Goal: Task Accomplishment & Management: Use online tool/utility

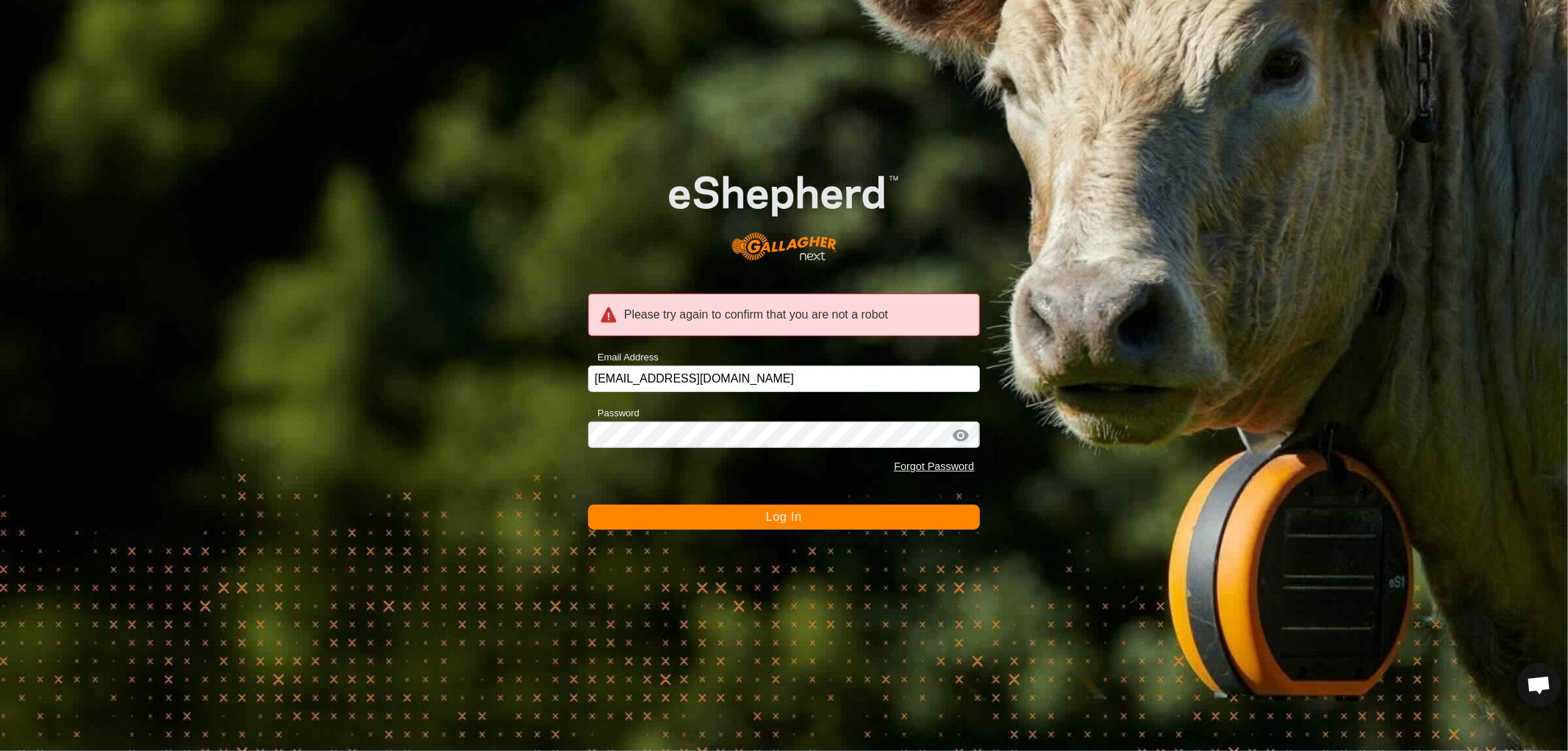
click at [725, 520] on button "Log In" at bounding box center [784, 516] width 392 height 25
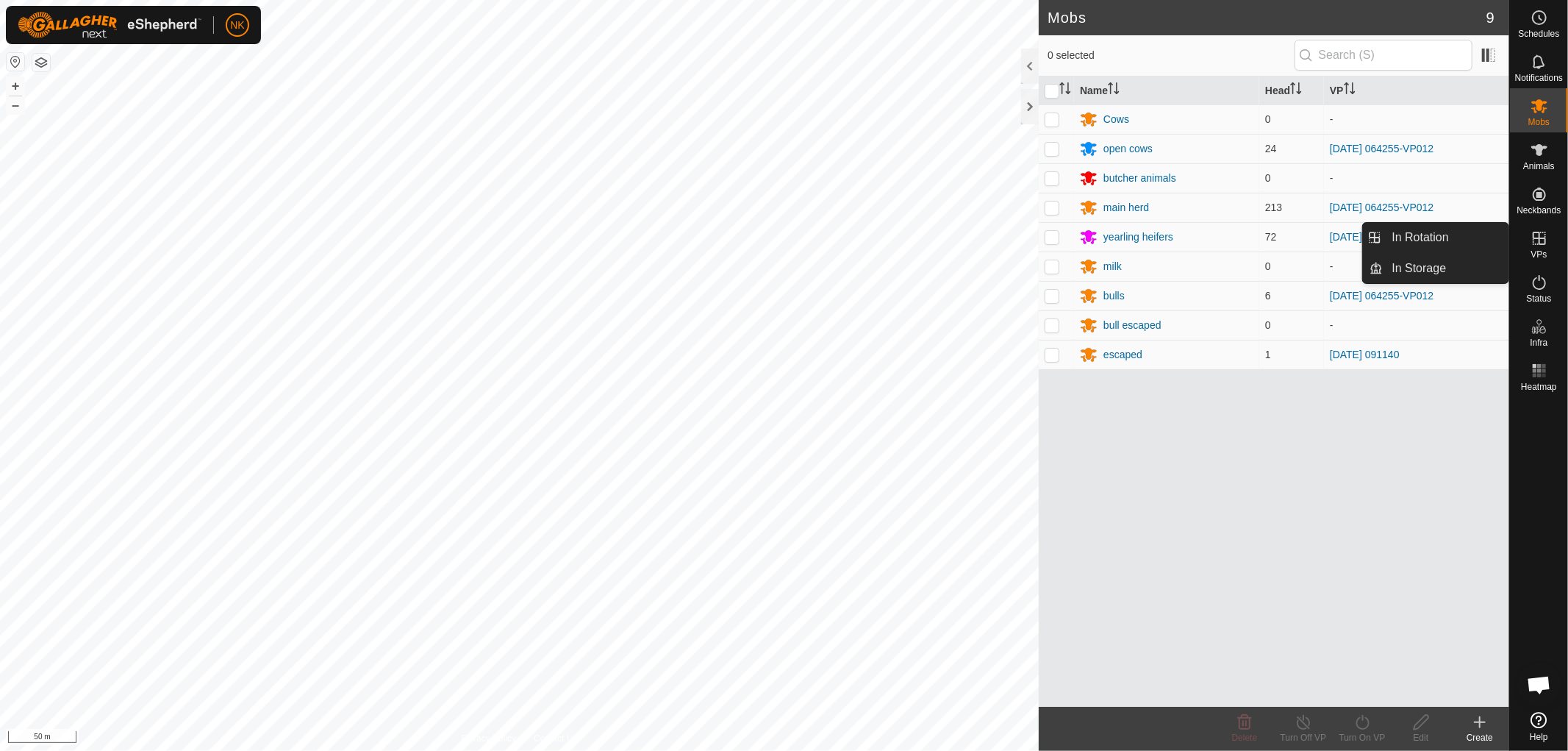
click at [1539, 253] on span "VPs" at bounding box center [1538, 254] width 16 height 9
click at [1420, 232] on link "In Rotation" at bounding box center [1446, 237] width 126 height 30
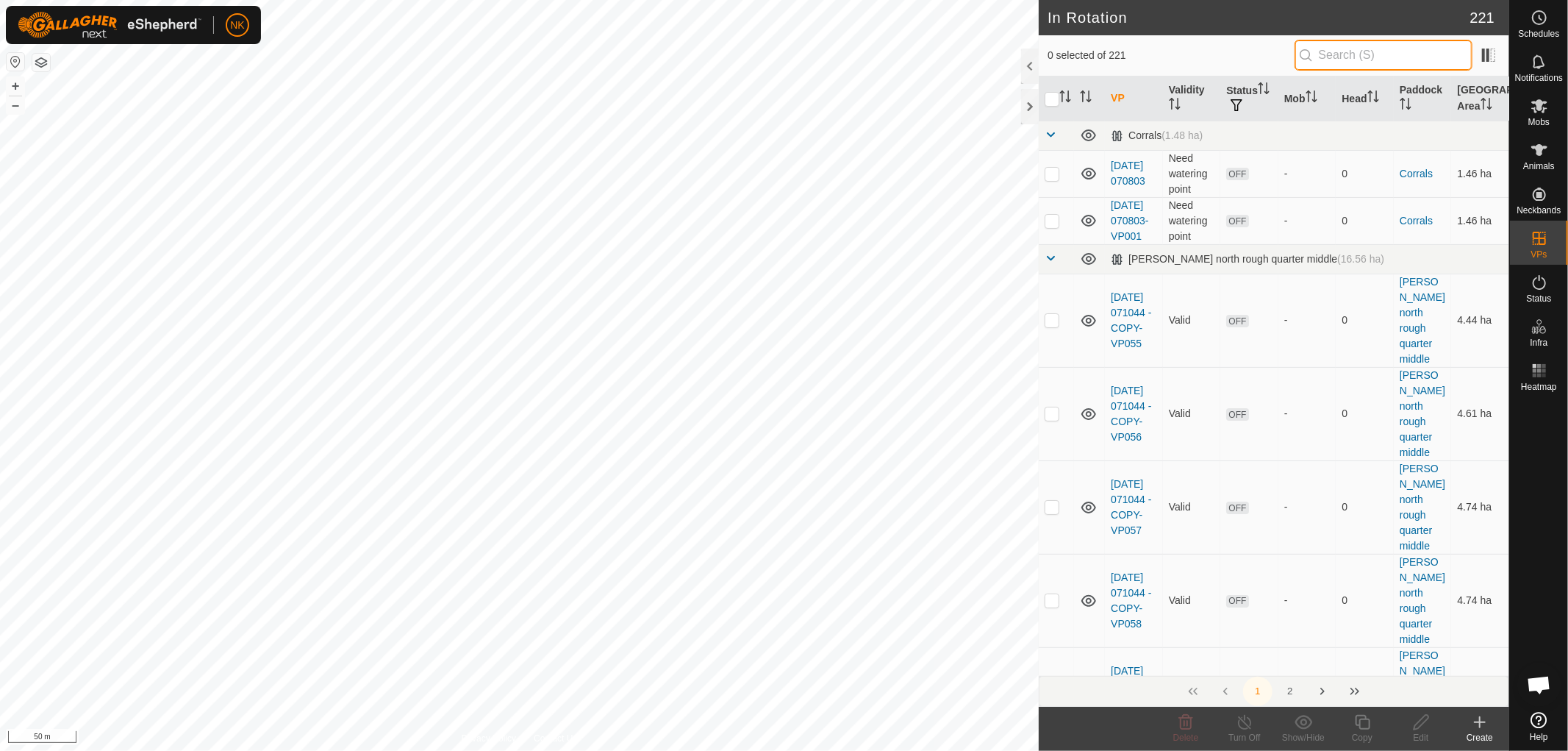
click at [1363, 58] on input "text" at bounding box center [1383, 55] width 178 height 31
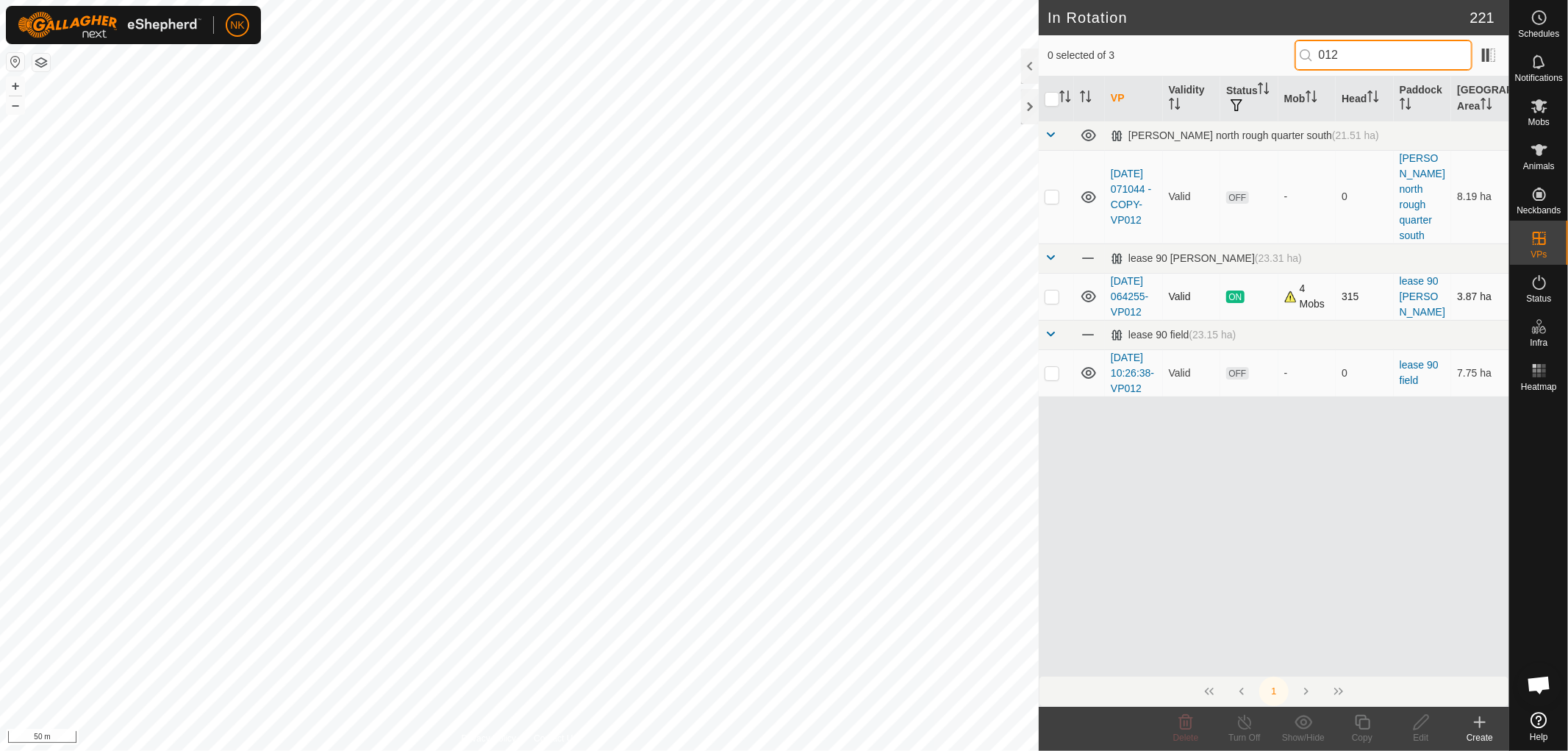
type input "012"
click at [1057, 291] on p-checkbox at bounding box center [1052, 296] width 14 height 12
checkbox input "true"
click at [1367, 729] on icon at bounding box center [1362, 722] width 14 height 14
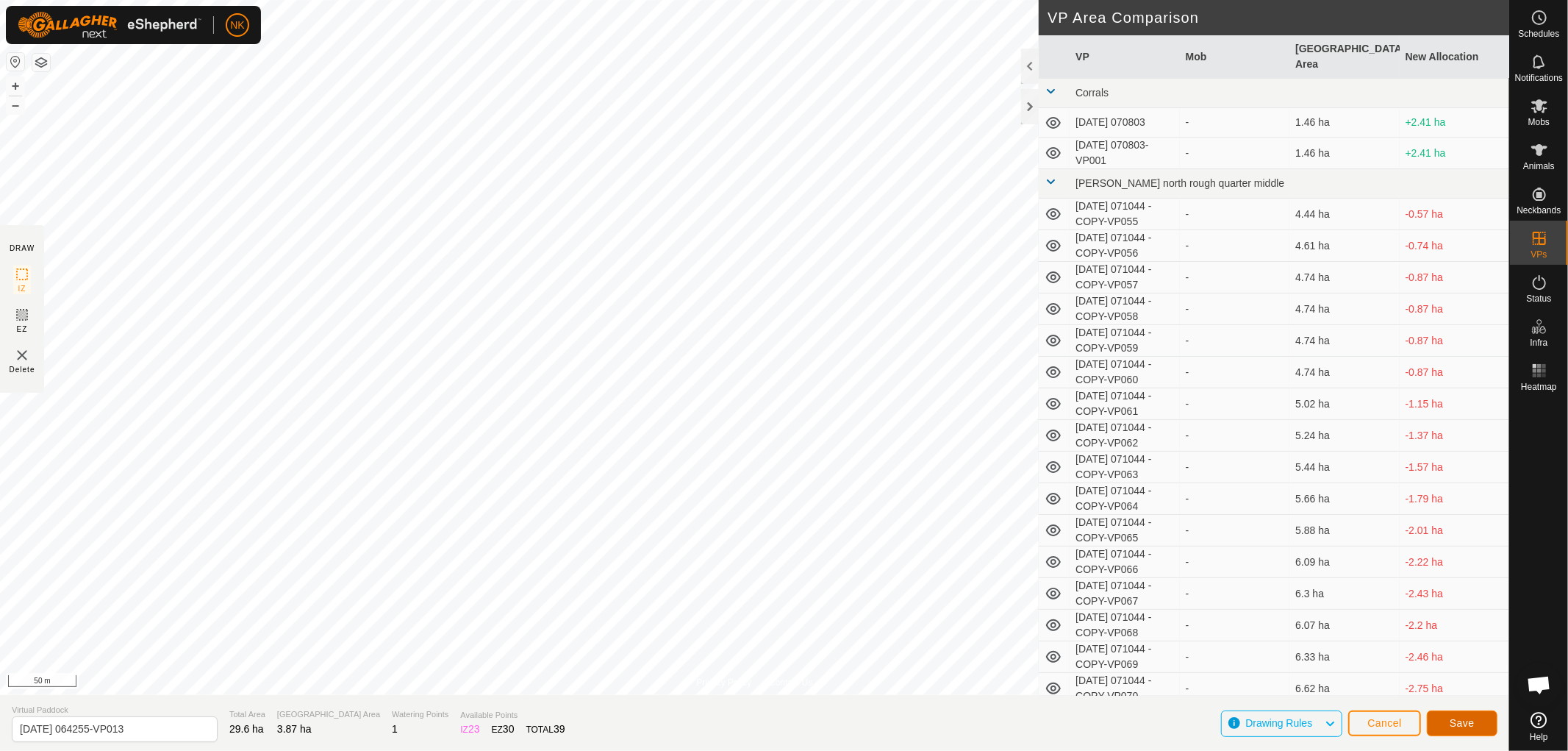
click at [1481, 718] on button "Save" at bounding box center [1462, 723] width 70 height 26
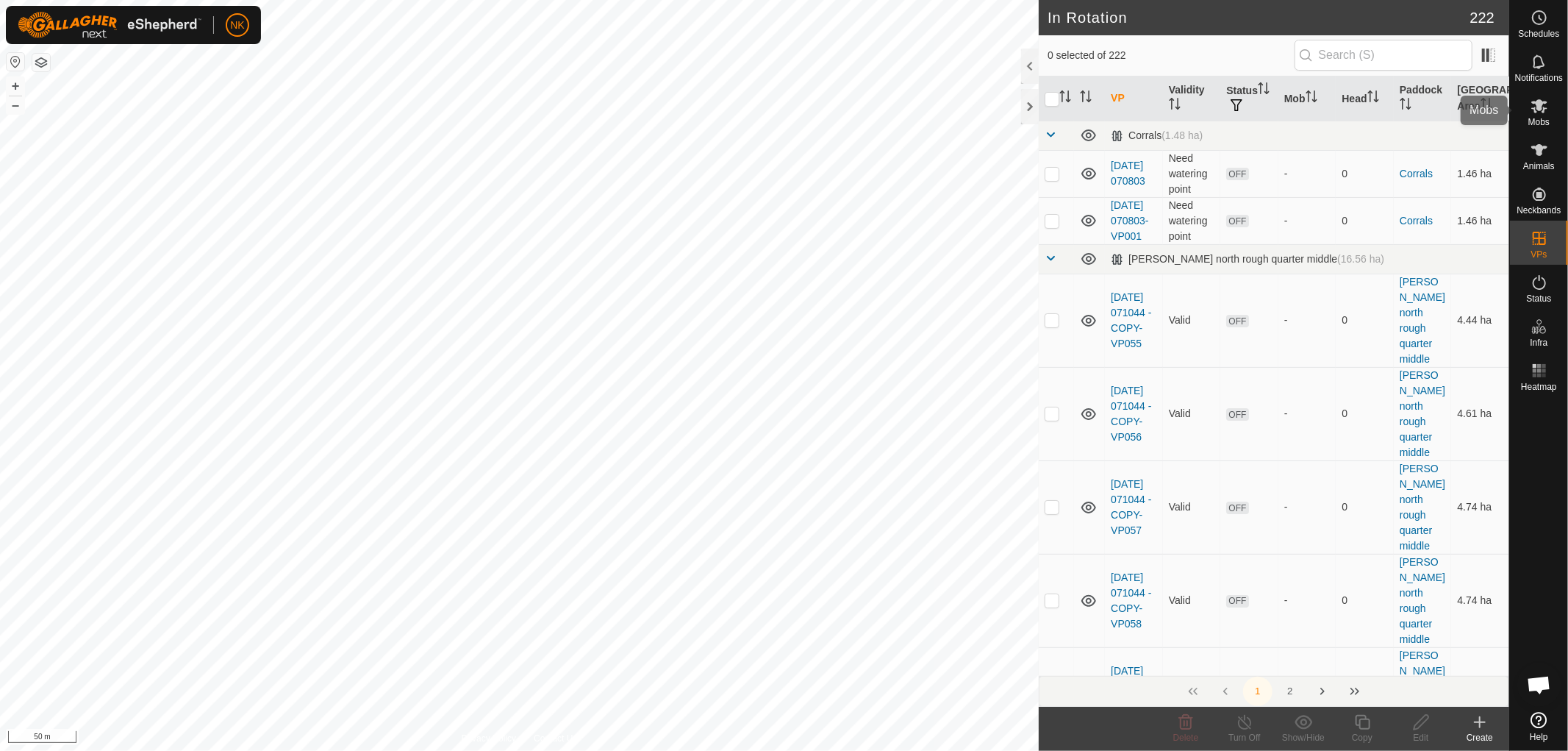
click at [1537, 118] on span "Mobs" at bounding box center [1538, 122] width 22 height 9
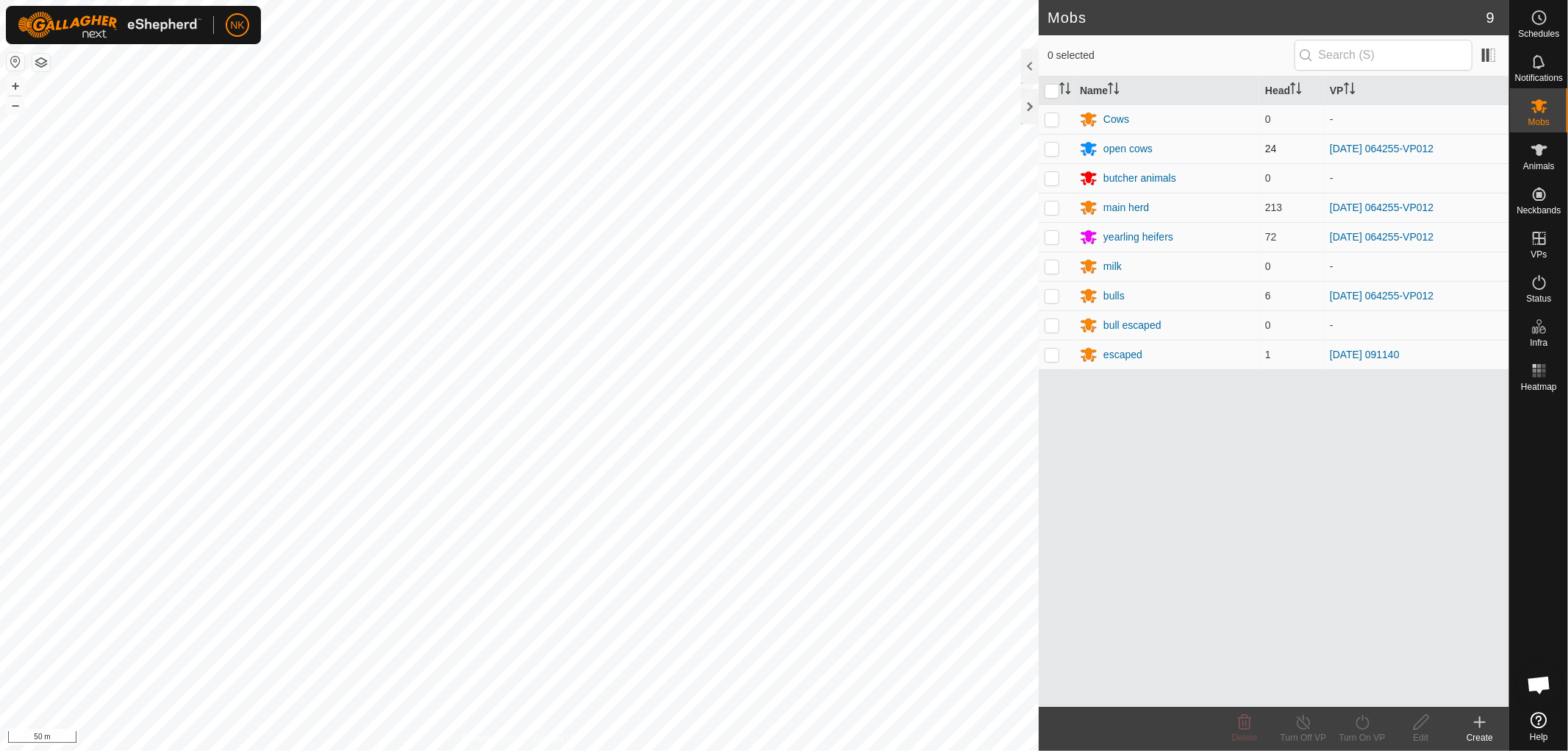
click at [1053, 151] on p-checkbox at bounding box center [1052, 148] width 14 height 12
checkbox input "true"
click at [1053, 179] on p-checkbox at bounding box center [1052, 178] width 14 height 12
click at [1057, 178] on p-checkbox at bounding box center [1052, 178] width 14 height 12
checkbox input "false"
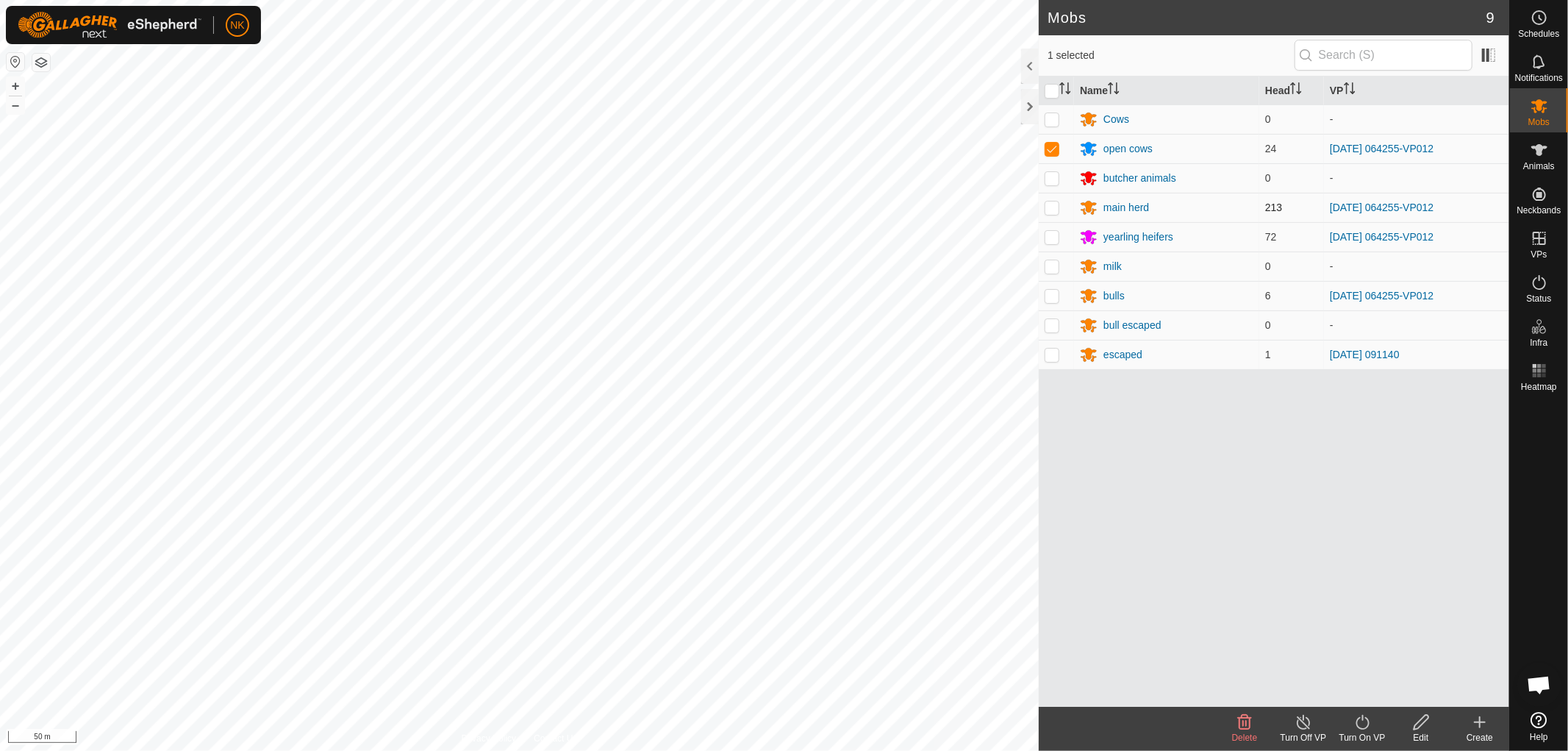
click at [1056, 210] on p-checkbox at bounding box center [1052, 207] width 14 height 12
checkbox input "true"
click at [1047, 243] on p-tablecheckbox at bounding box center [1052, 236] width 14 height 12
checkbox input "true"
click at [1047, 299] on p-checkbox at bounding box center [1052, 295] width 14 height 12
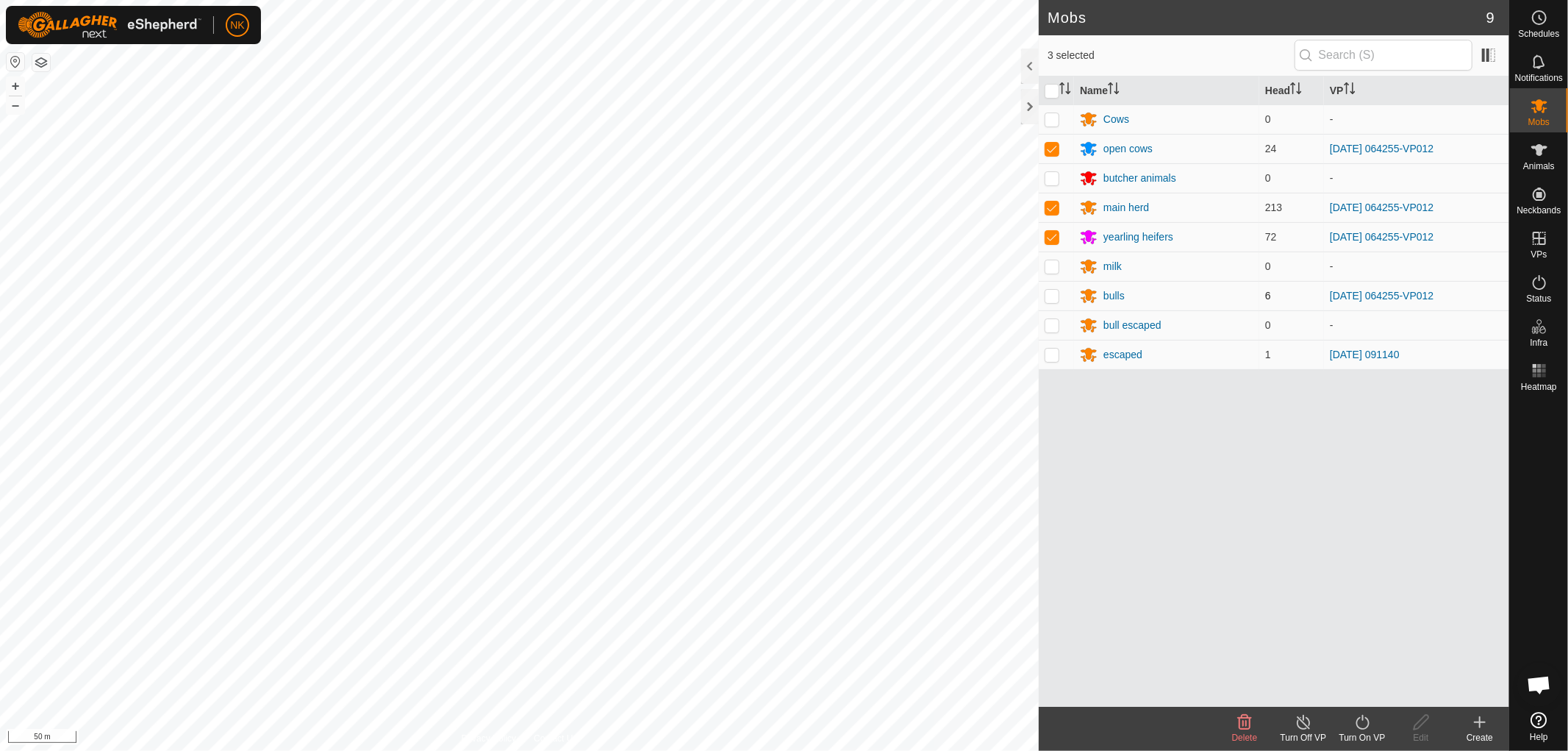
checkbox input "true"
click at [1367, 745] on div "Turn On VP" at bounding box center [1361, 729] width 58 height 44
click at [1353, 693] on link "Now" at bounding box center [1406, 689] width 146 height 30
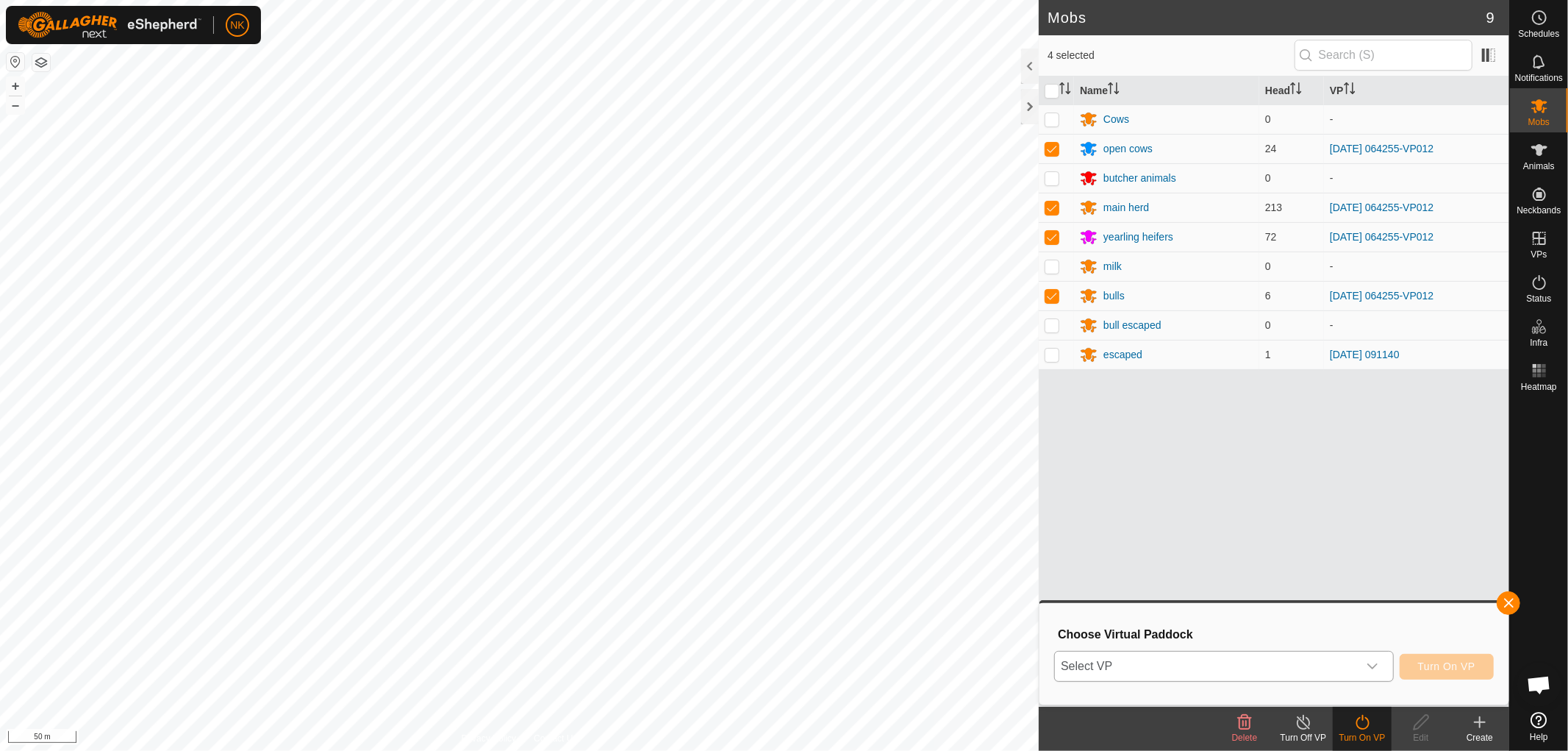
click at [1349, 657] on span "Select VP" at bounding box center [1206, 666] width 303 height 30
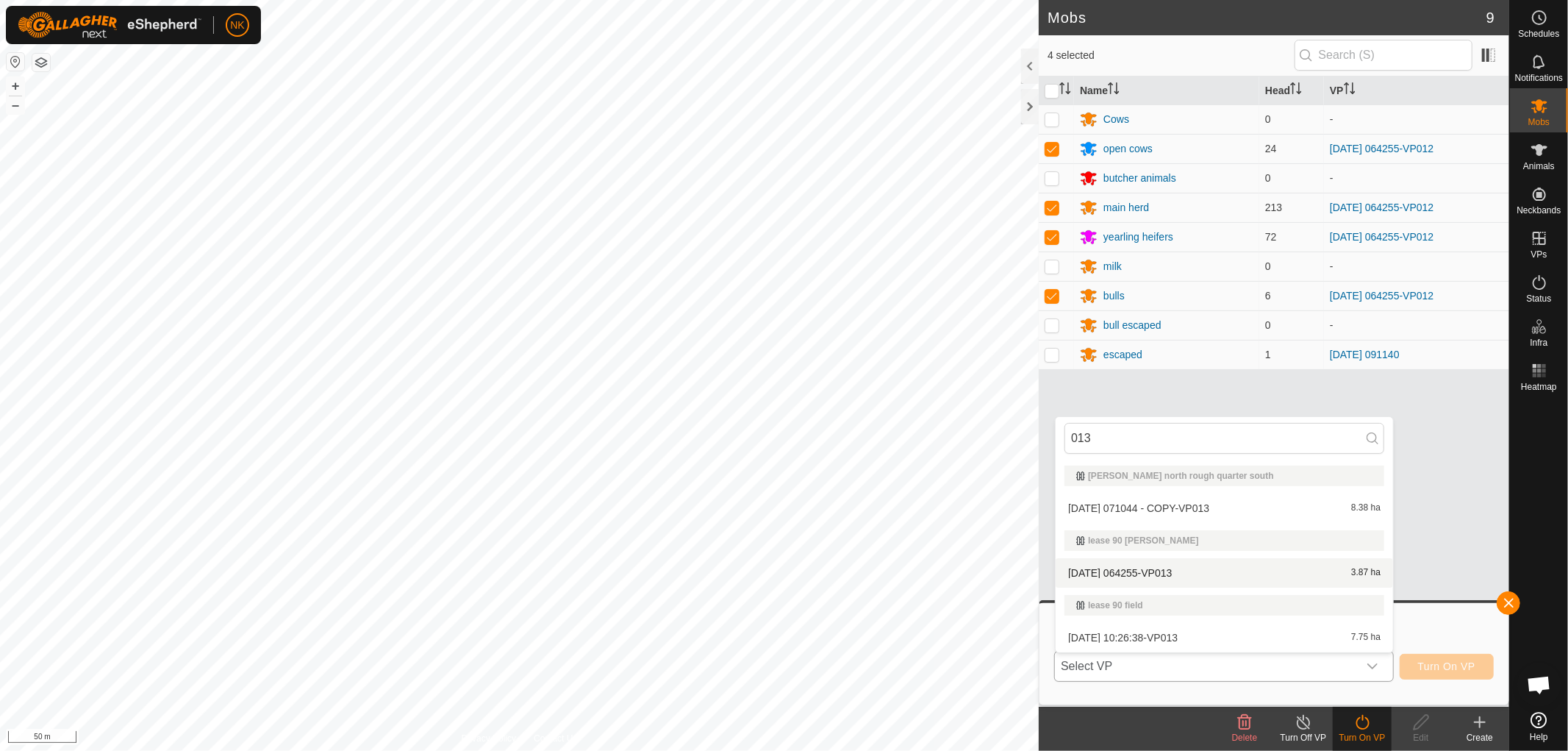
type input "013"
click at [1160, 564] on li "[DATE] 064255-VP013 3.87 ha" at bounding box center [1225, 572] width 338 height 30
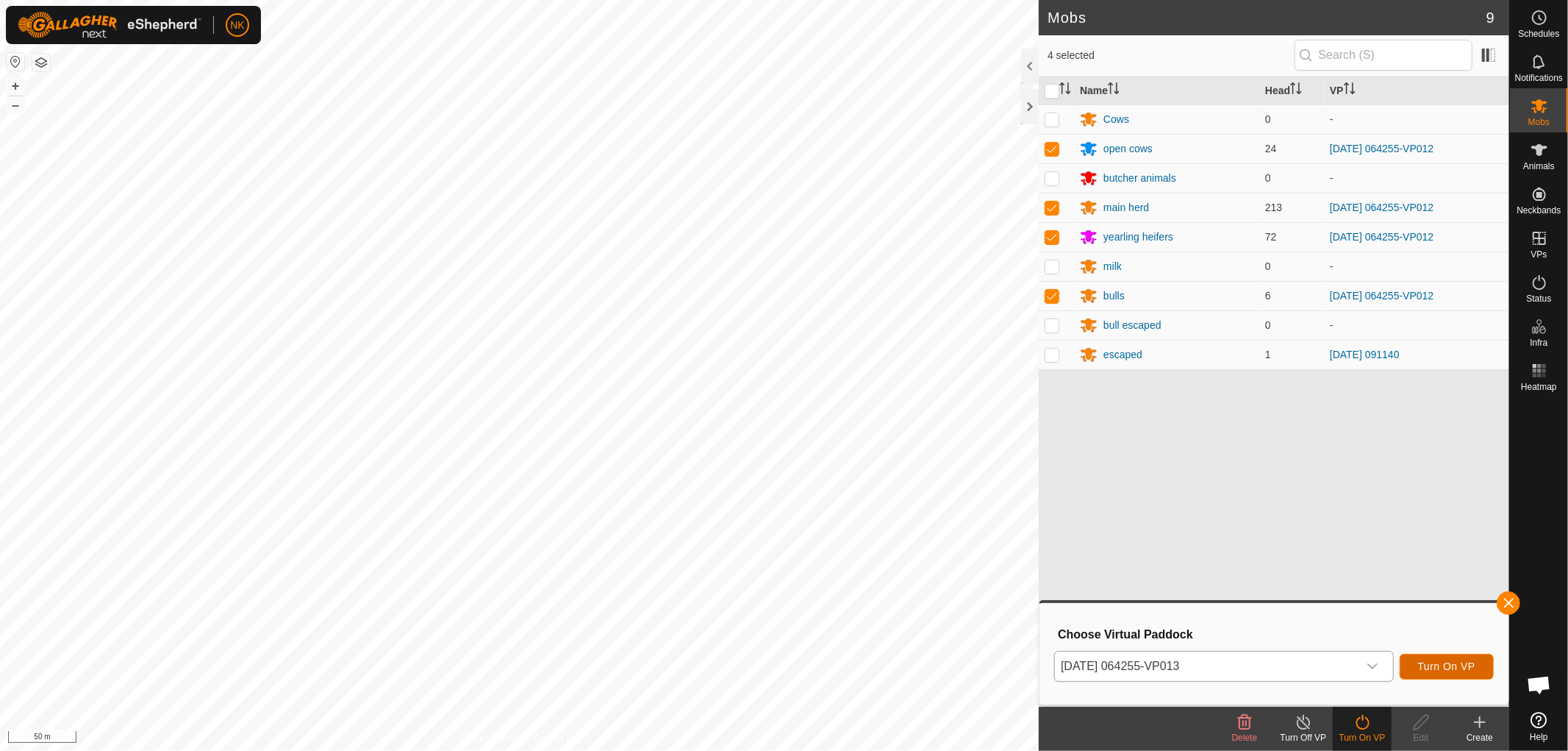
click at [1430, 662] on span "Turn On VP" at bounding box center [1447, 666] width 58 height 12
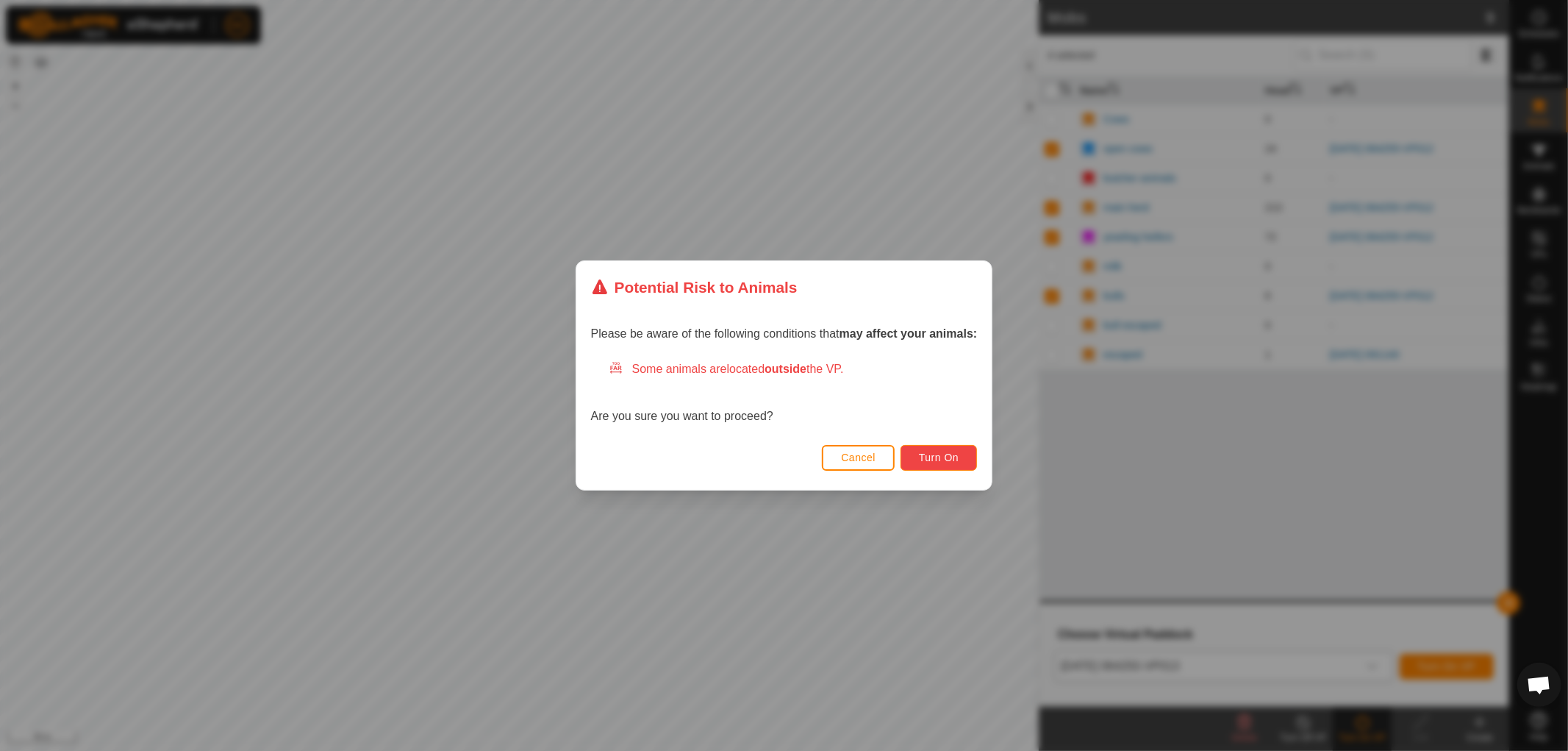
click at [951, 456] on span "Turn On" at bounding box center [939, 457] width 40 height 12
